Goal: Transaction & Acquisition: Purchase product/service

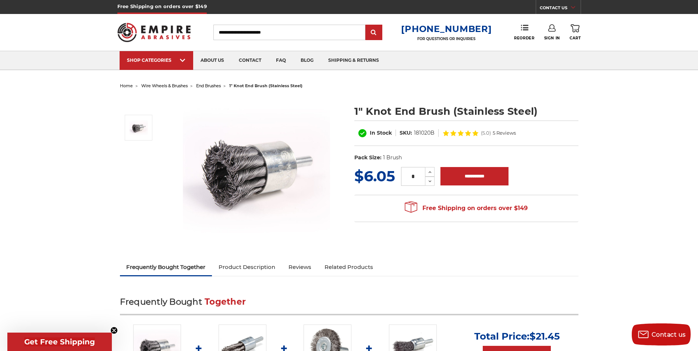
click at [264, 166] on img at bounding box center [256, 169] width 147 height 147
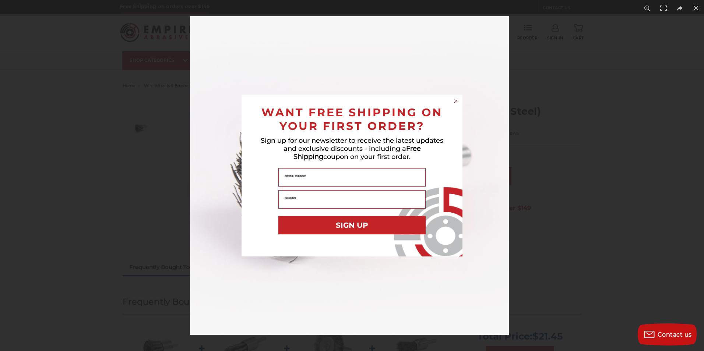
click at [456, 103] on circle "Close dialog" at bounding box center [455, 101] width 7 height 7
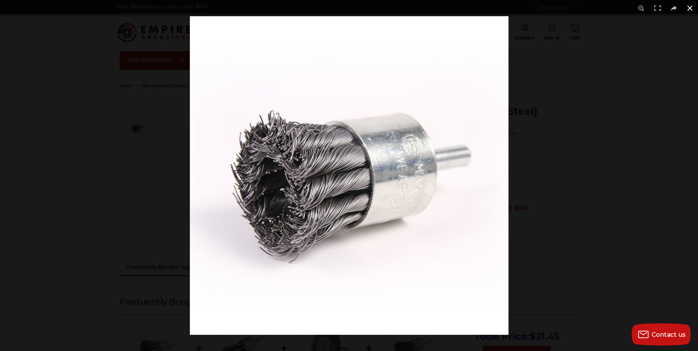
click at [690, 9] on button at bounding box center [690, 8] width 16 height 16
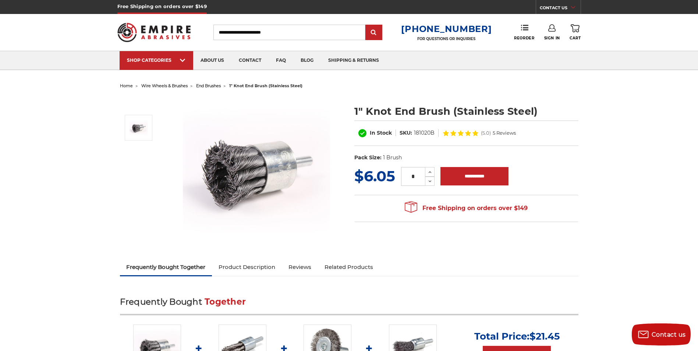
click at [279, 159] on img at bounding box center [256, 169] width 147 height 147
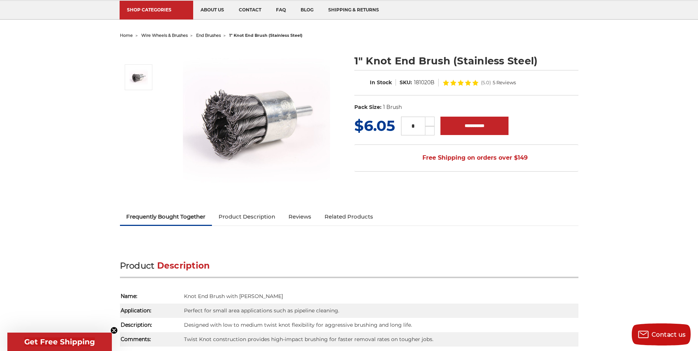
scroll to position [74, 0]
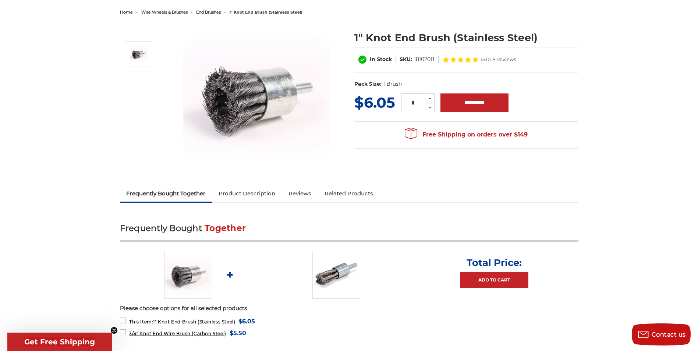
click at [242, 192] on link "Product Description" at bounding box center [247, 193] width 70 height 16
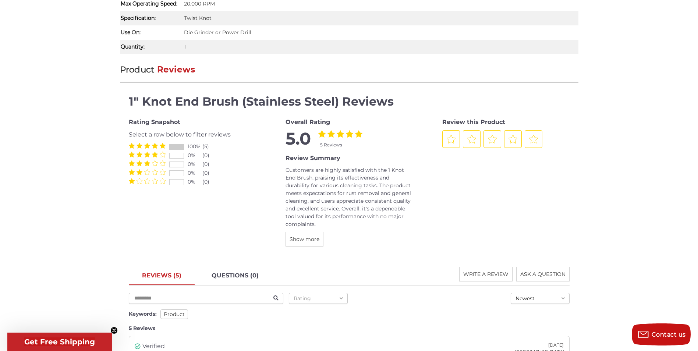
scroll to position [534, 0]
